Goal: Information Seeking & Learning: Learn about a topic

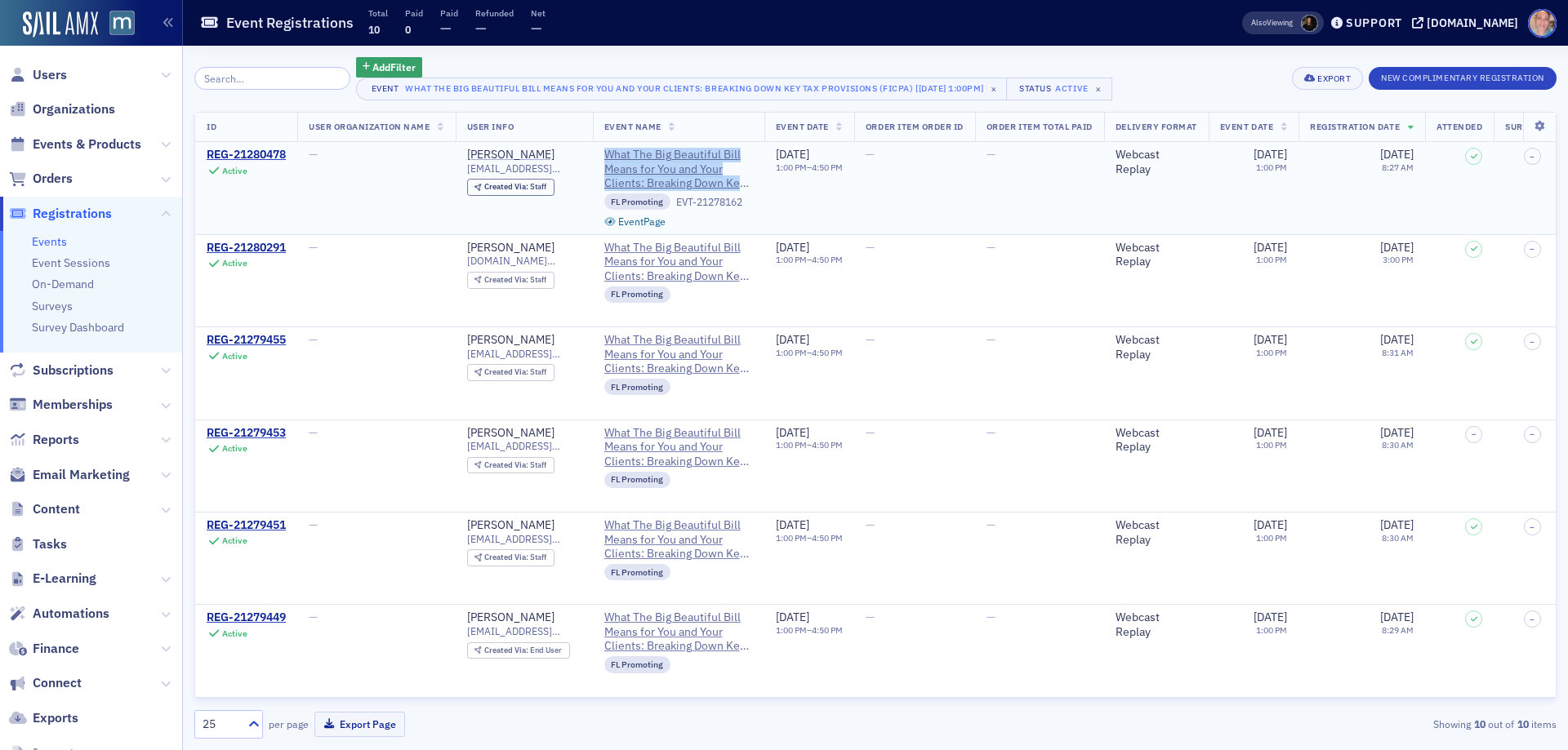
drag, startPoint x: 605, startPoint y: 153, endPoint x: 742, endPoint y: 187, distance: 141.2
click at [742, 187] on td "What The Big Beautiful Bill Means for You and Your Clients: Breaking Down Key T…" at bounding box center [678, 188] width 171 height 92
click at [89, 140] on span "Events & Products" at bounding box center [86, 144] width 108 height 18
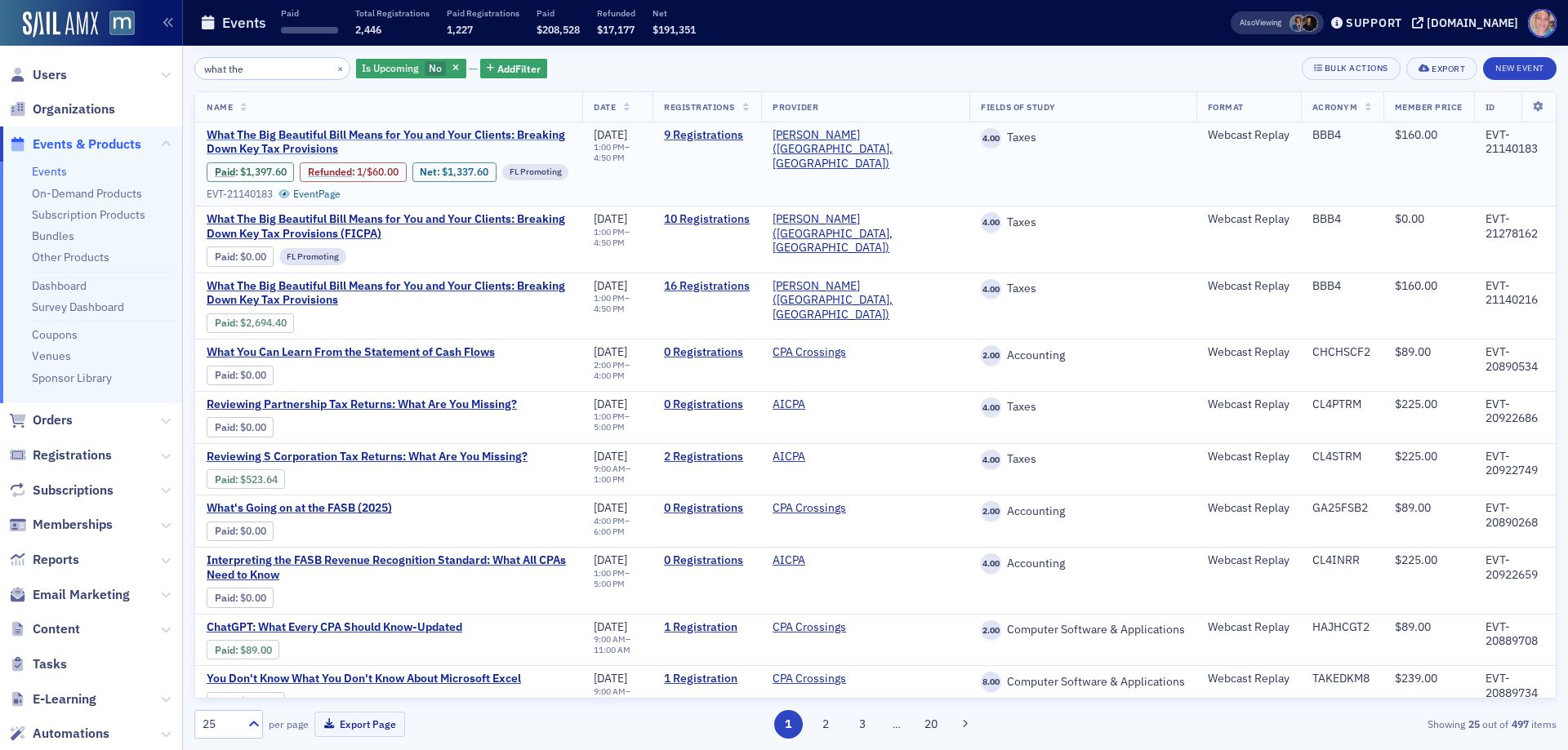
click at [286, 145] on span "What The Big Beautiful Bill Means for You and Your Clients: Breaking Down Key T…" at bounding box center [389, 142] width 364 height 28
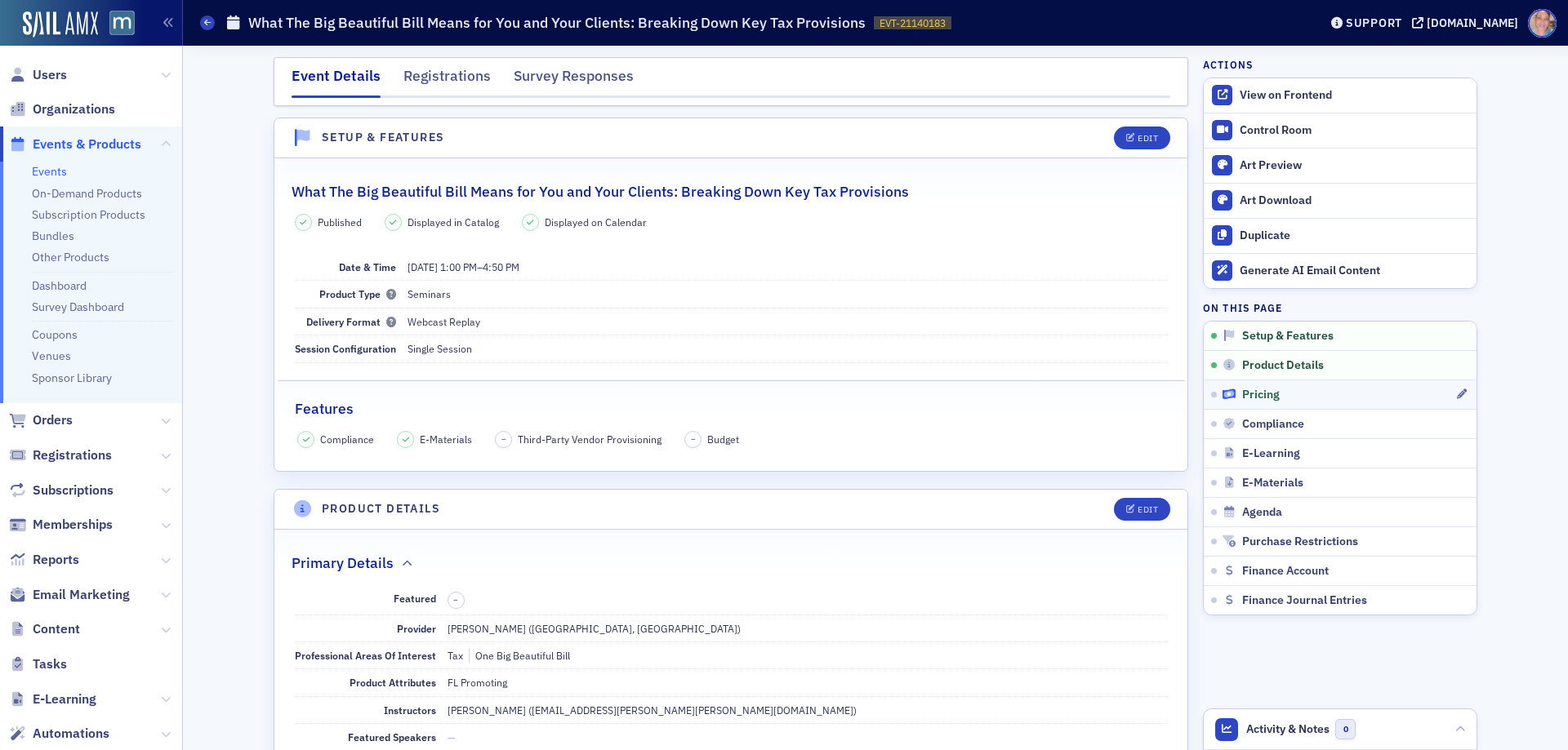
click at [1313, 393] on div "Pricing" at bounding box center [1338, 395] width 233 height 15
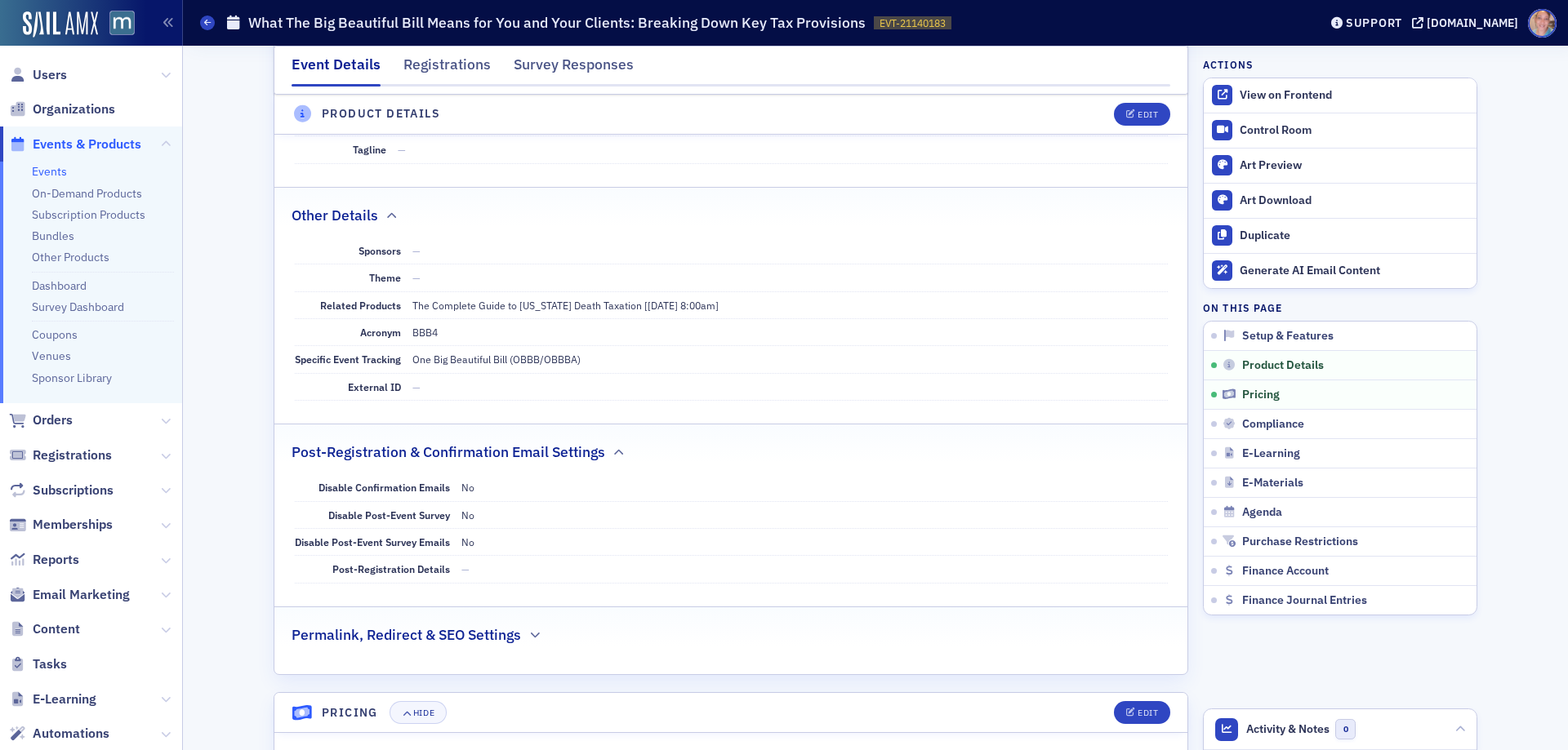
scroll to position [641, 0]
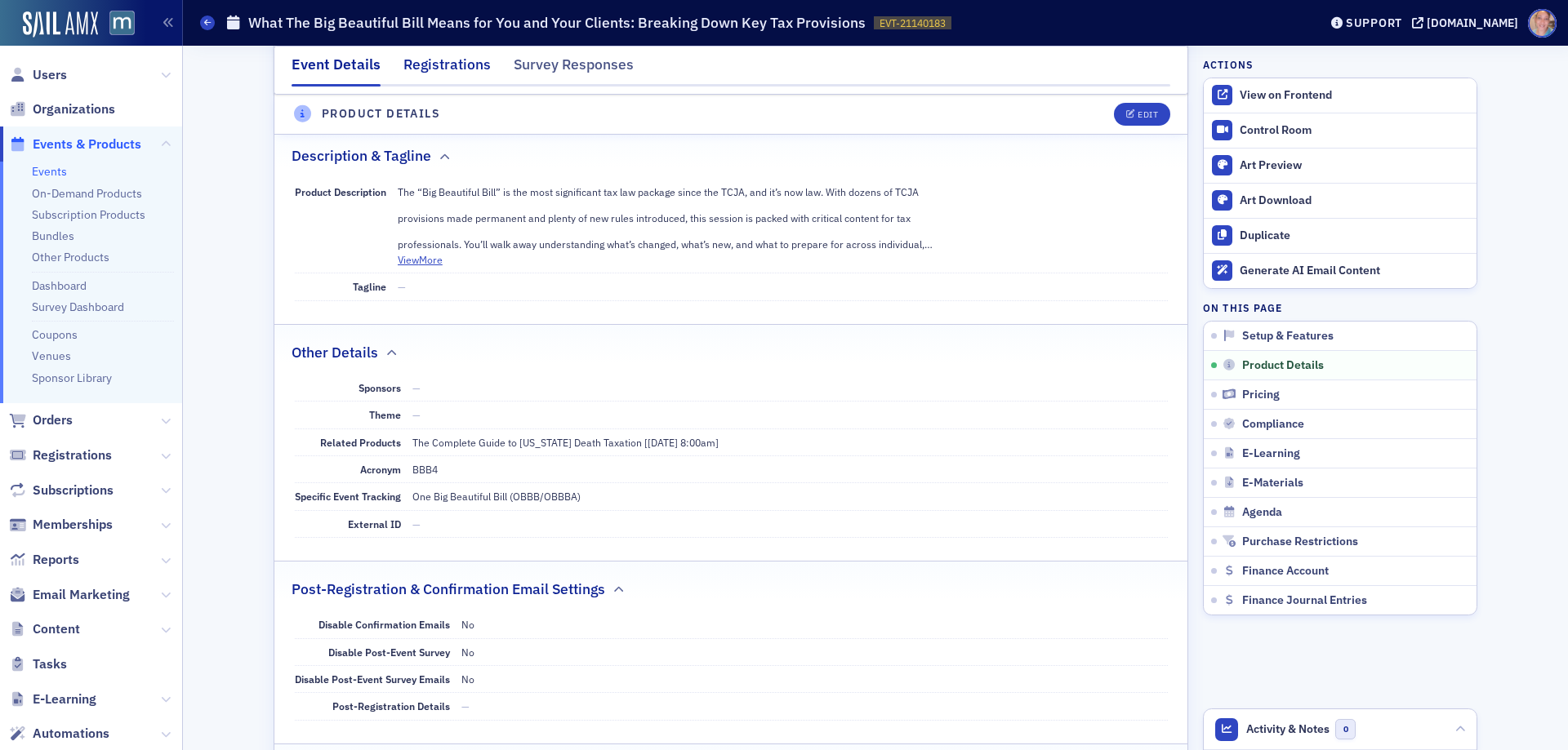
click at [419, 67] on div "Registrations" at bounding box center [447, 69] width 87 height 30
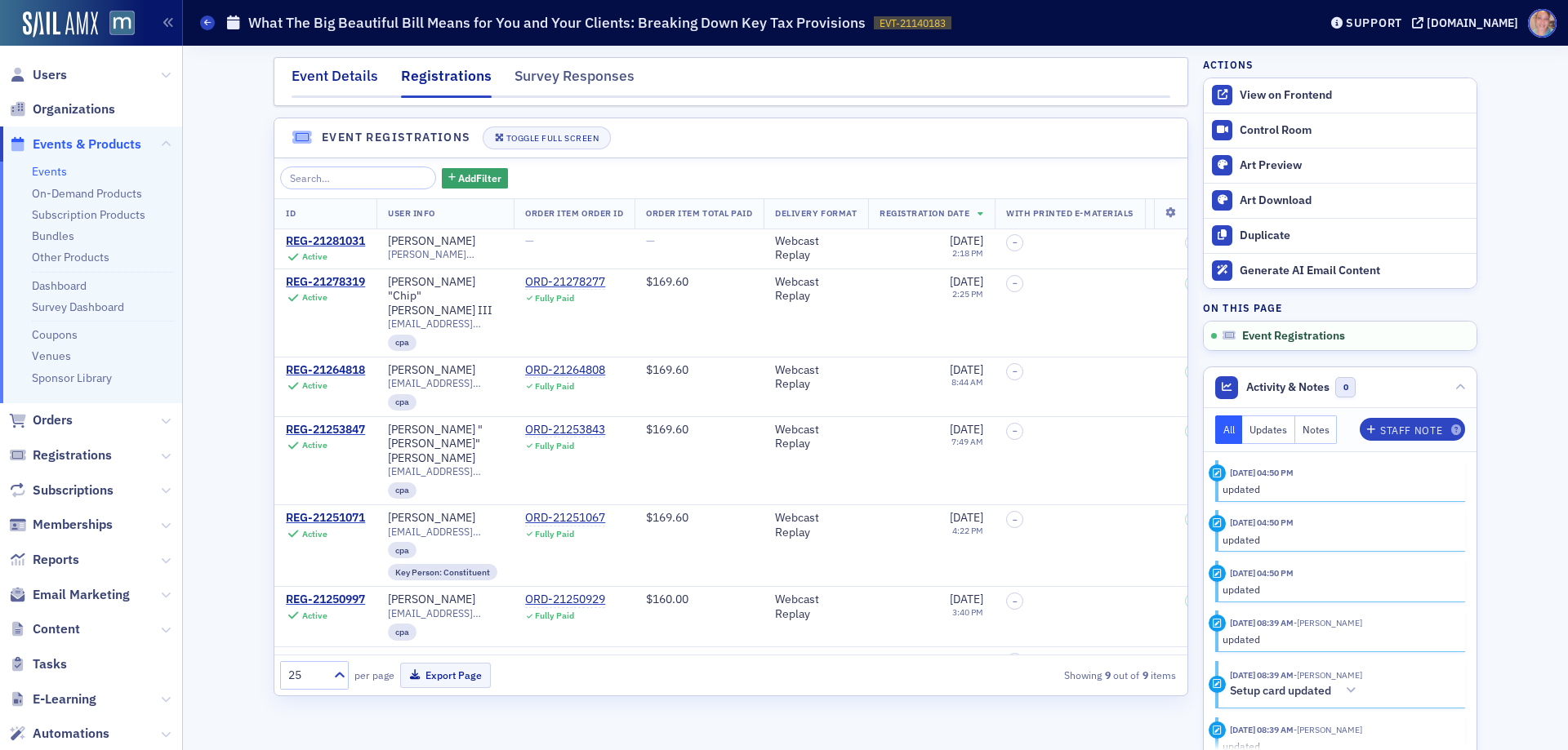
click at [321, 79] on div "Event Details" at bounding box center [334, 80] width 86 height 30
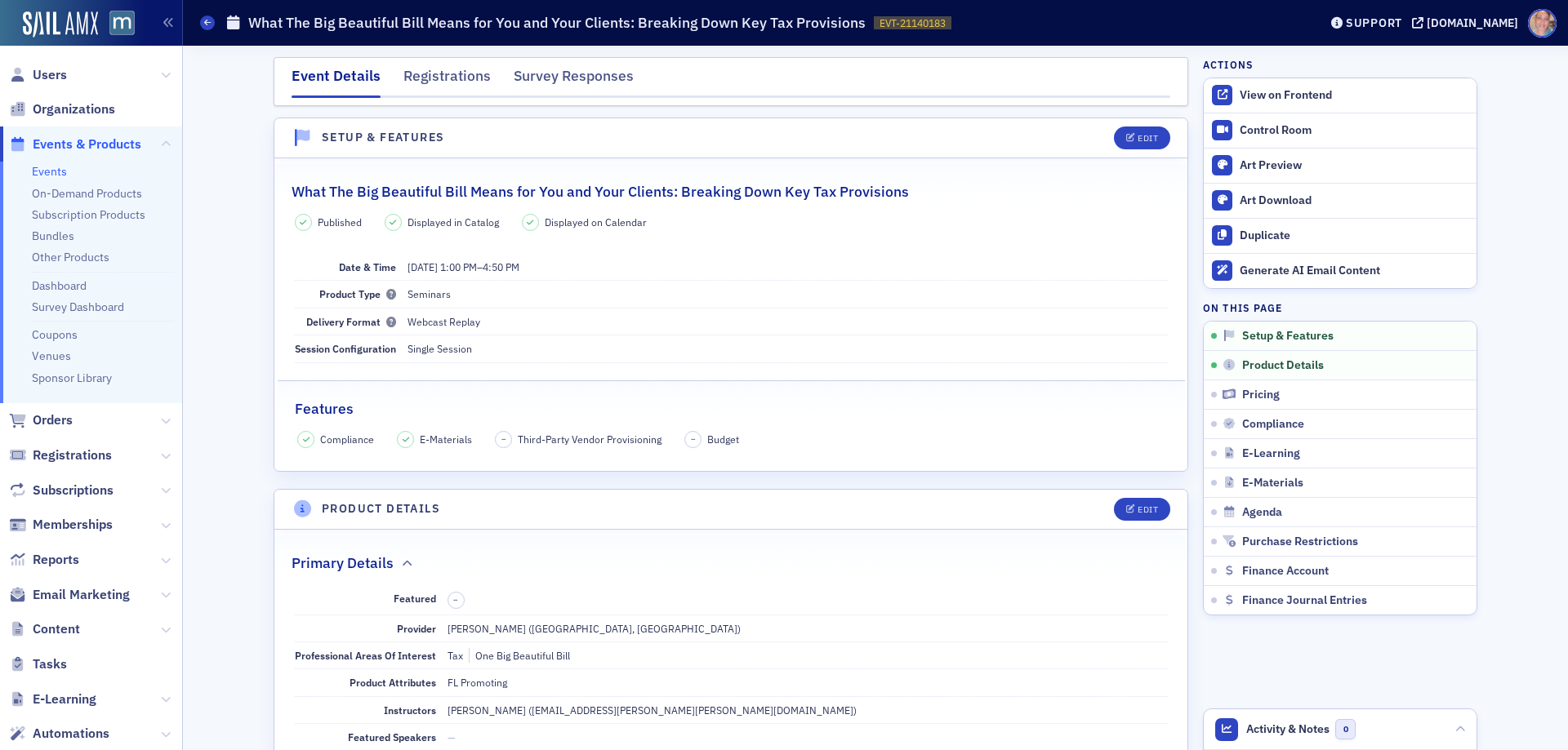
click at [525, 193] on h2 "What The Big Beautiful Bill Means for You and Your Clients: Breaking Down Key T…" at bounding box center [600, 192] width 617 height 21
click at [524, 190] on h2 "What The Big Beautiful Bill Means for You and Your Clients: Breaking Down Key T…" at bounding box center [600, 192] width 617 height 21
click at [521, 190] on h2 "What The Big Beautiful Bill Means for You and Your Clients: Breaking Down Key T…" at bounding box center [600, 192] width 617 height 21
click at [522, 189] on h2 "What The Big Beautiful Bill Means for You and Your Clients: Breaking Down Key T…" at bounding box center [600, 192] width 617 height 21
click at [523, 188] on h2 "What The Big Beautiful Bill Means for You and Your Clients: Breaking Down Key T…" at bounding box center [600, 192] width 617 height 21
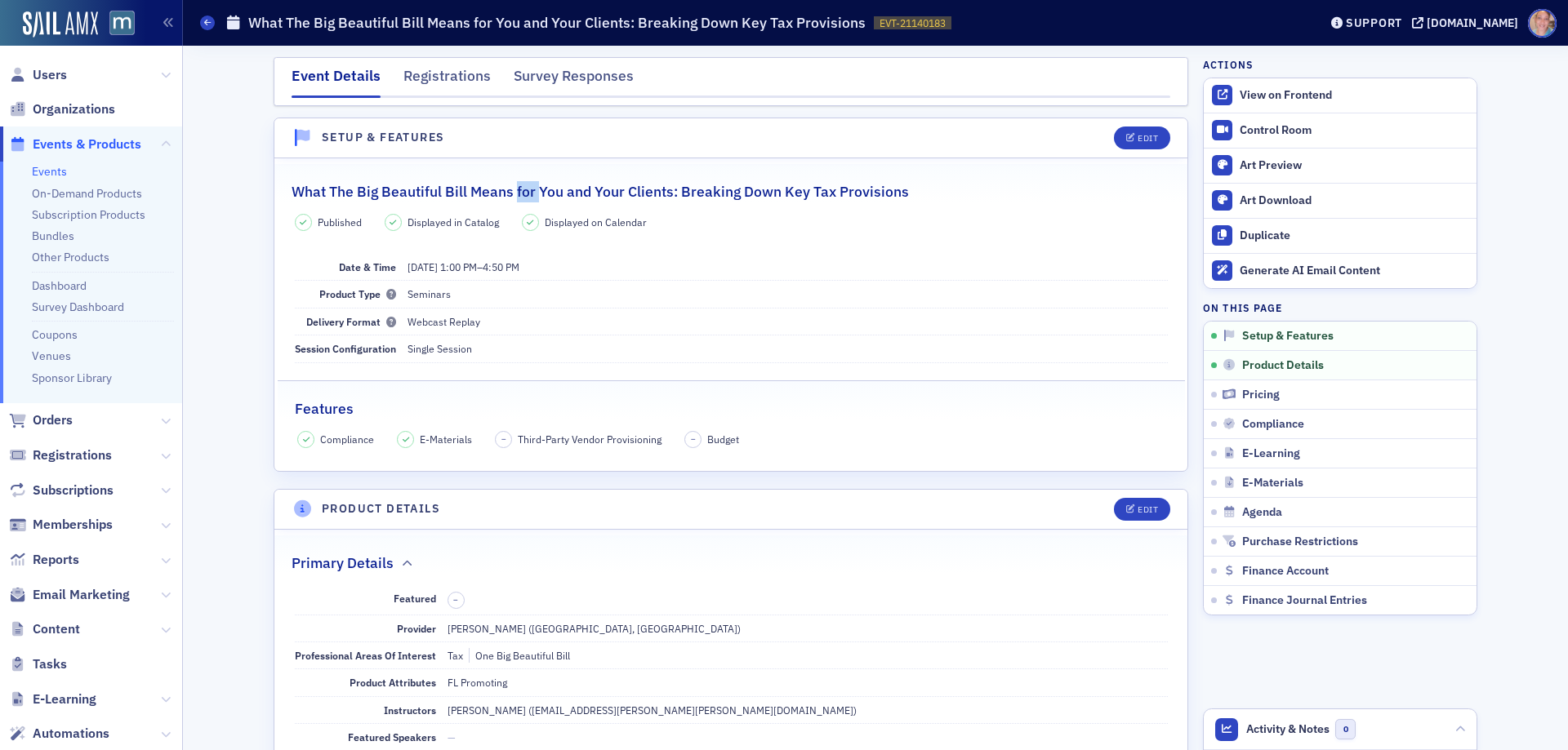
click at [523, 186] on h2 "What The Big Beautiful Bill Means for You and Your Clients: Breaking Down Key T…" at bounding box center [600, 192] width 617 height 21
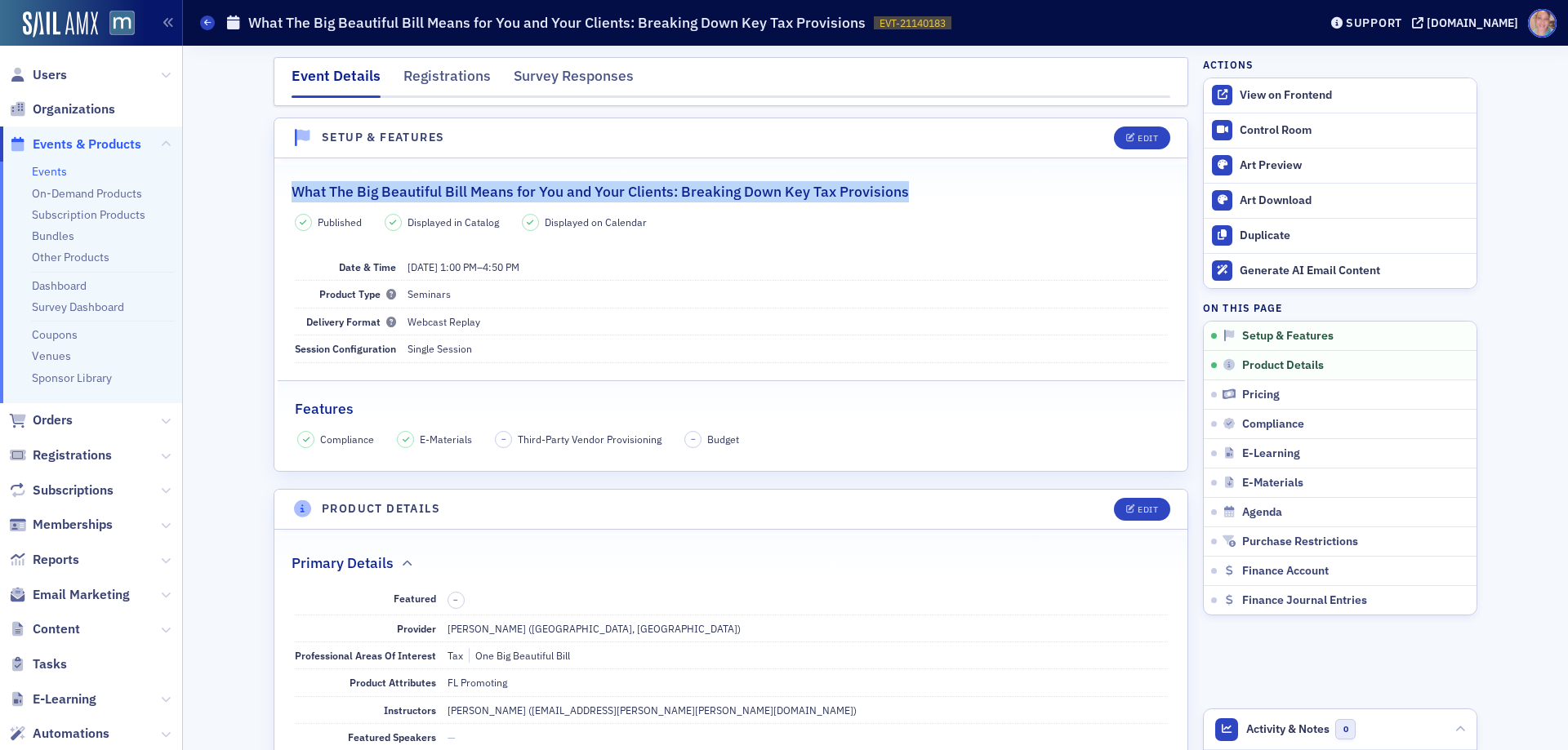
click at [523, 186] on h2 "What The Big Beautiful Bill Means for You and Your Clients: Breaking Down Key T…" at bounding box center [600, 192] width 617 height 21
copy h2 "What The Big Beautiful Bill Means for You and Your Clients: Breaking Down Key T…"
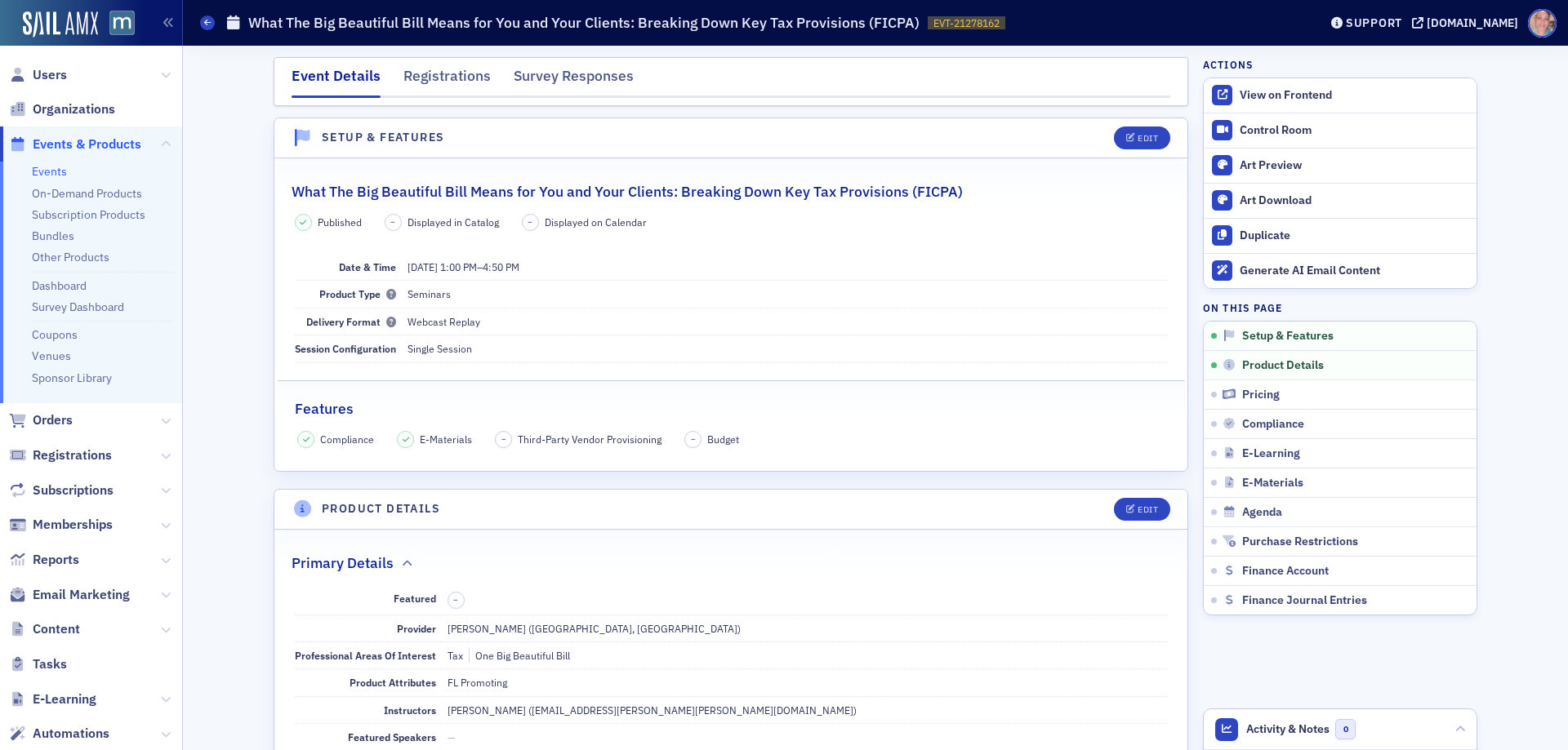
click at [651, 188] on h2 "What The Big Beautiful Bill Means for You and Your Clients: Breaking Down Key T…" at bounding box center [626, 192] width 671 height 21
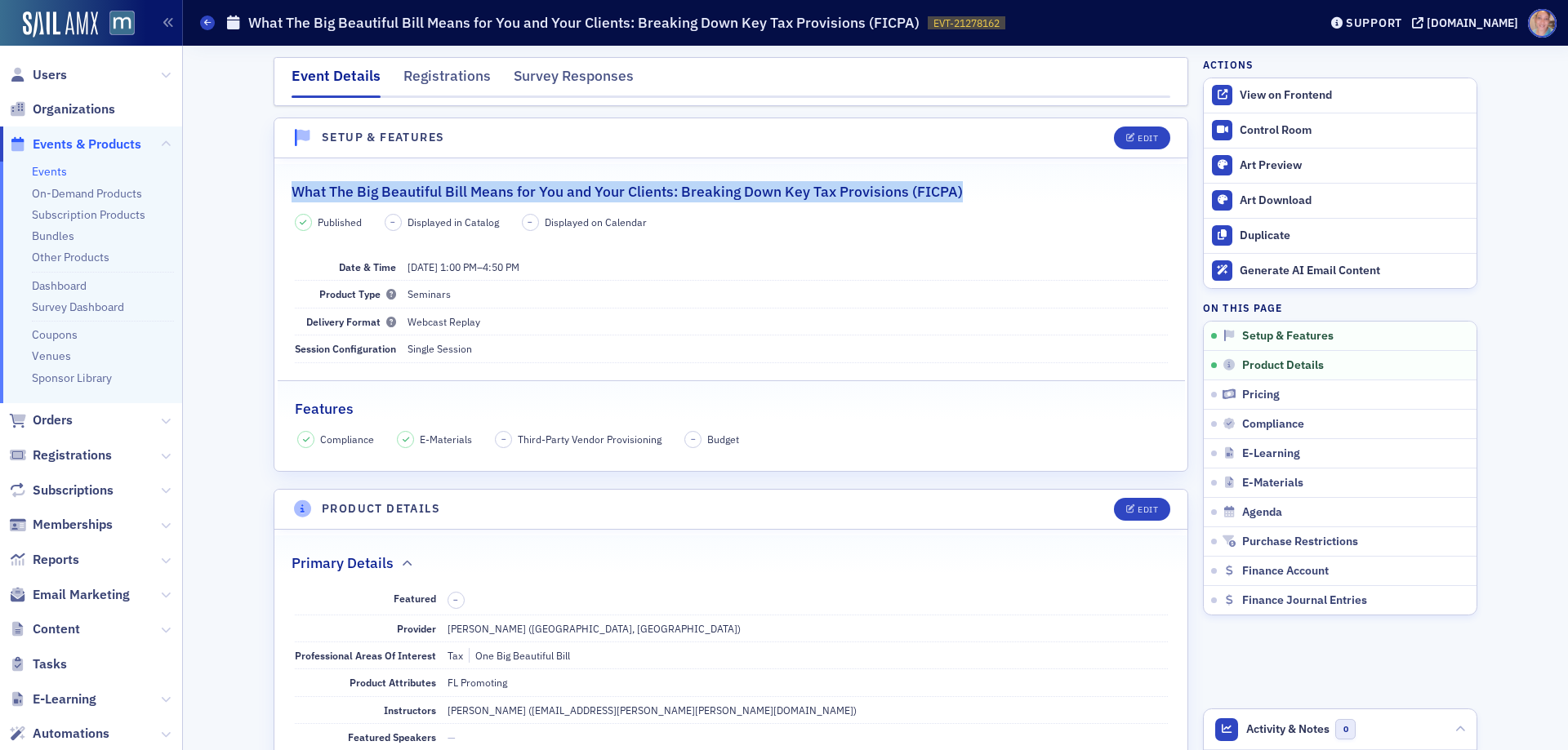
click at [651, 188] on h2 "What The Big Beautiful Bill Means for You and Your Clients: Breaking Down Key T…" at bounding box center [626, 192] width 671 height 21
copy h2 "What The Big Beautiful Bill Means for You and Your Clients: Breaking Down Key T…"
click at [900, 359] on dd "Single Session" at bounding box center [787, 349] width 760 height 26
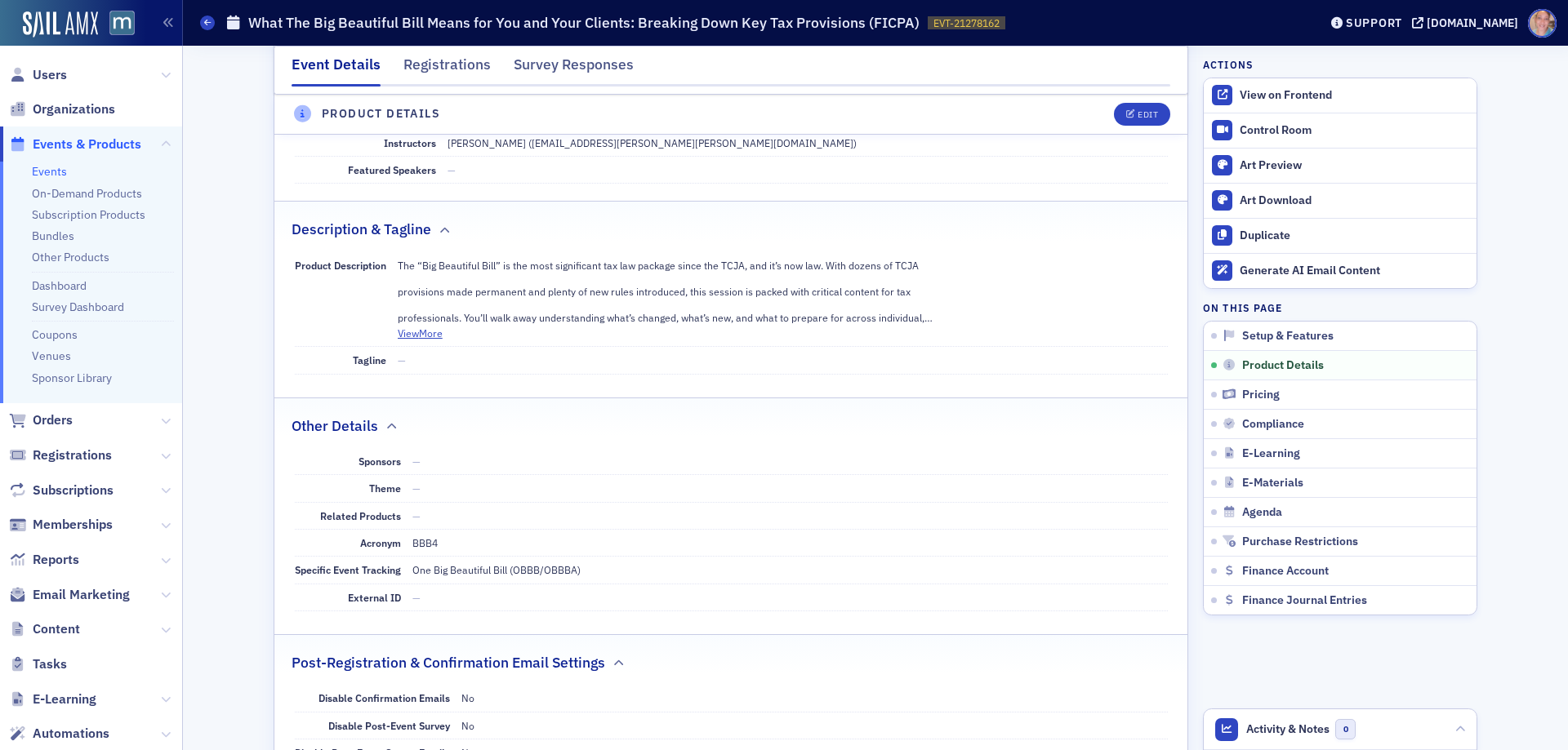
scroll to position [653, 0]
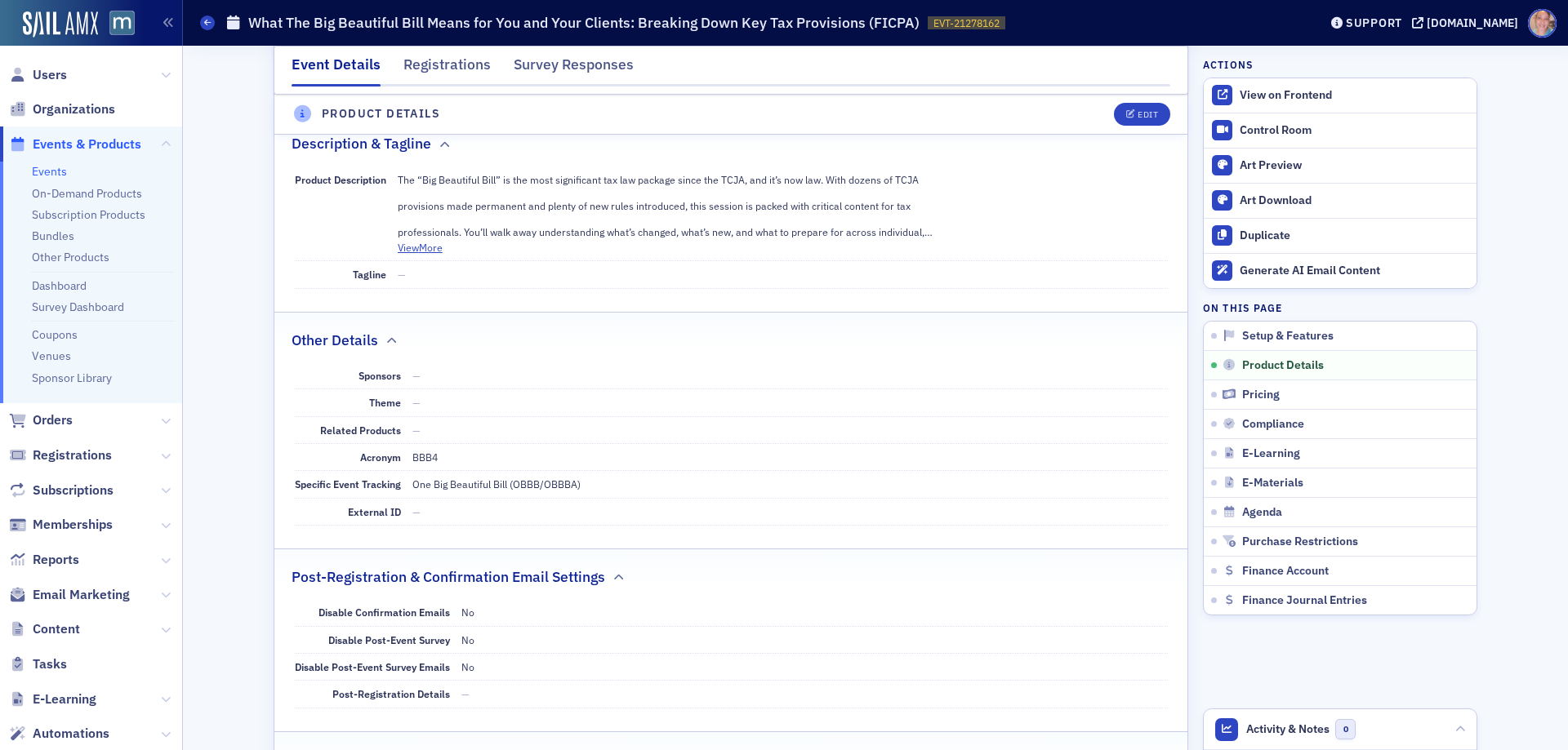
click at [1475, 13] on div "Support macpa.org" at bounding box center [1444, 23] width 245 height 28
click at [1476, 23] on div "[DOMAIN_NAME]" at bounding box center [1472, 23] width 91 height 15
click at [531, 68] on div "Survey Responses" at bounding box center [573, 69] width 120 height 30
